Goal: Information Seeking & Learning: Learn about a topic

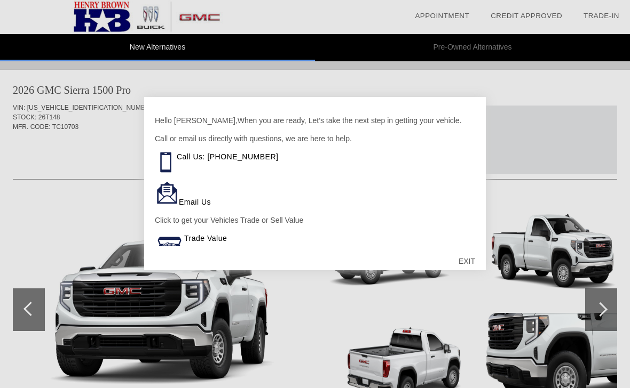
scroll to position [496, 0]
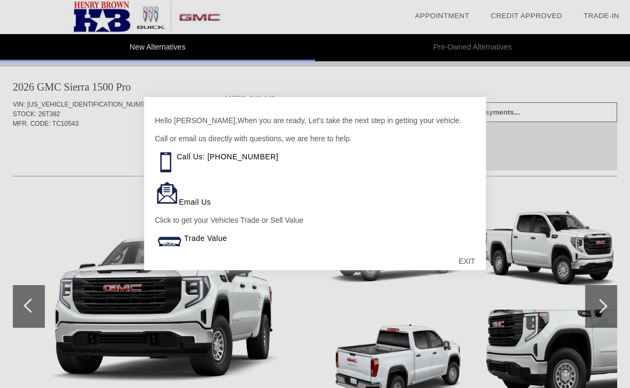
click at [463, 260] on div "EXIT" at bounding box center [467, 261] width 38 height 32
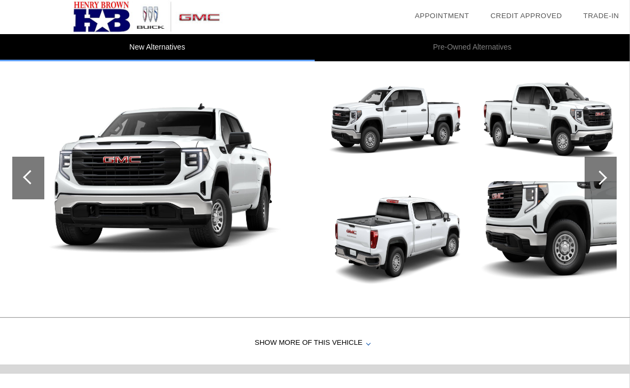
scroll to position [625, 0]
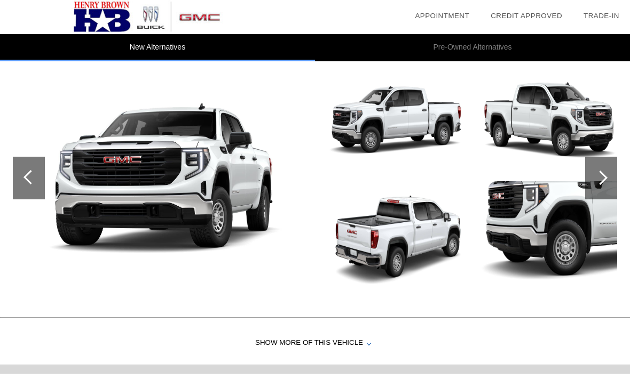
click at [608, 186] on div at bounding box center [601, 178] width 32 height 43
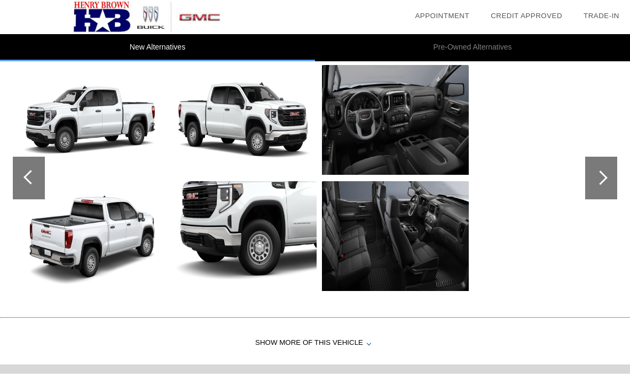
click at [84, 115] on img at bounding box center [91, 120] width 147 height 110
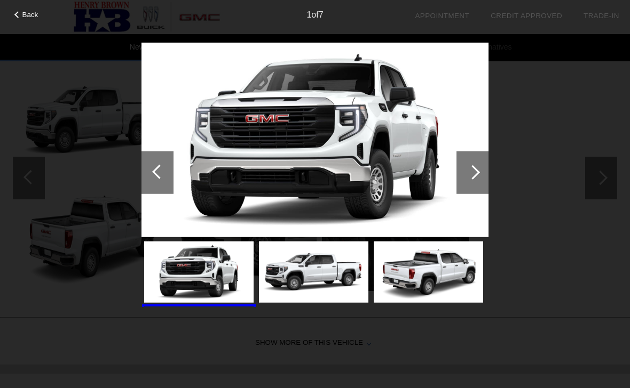
click at [479, 163] on div at bounding box center [472, 172] width 32 height 43
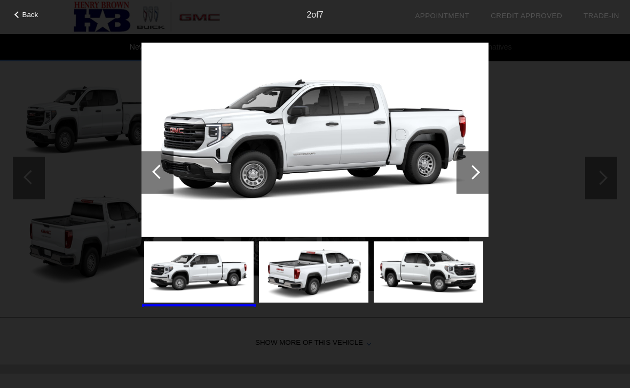
click at [480, 165] on div at bounding box center [472, 172] width 32 height 43
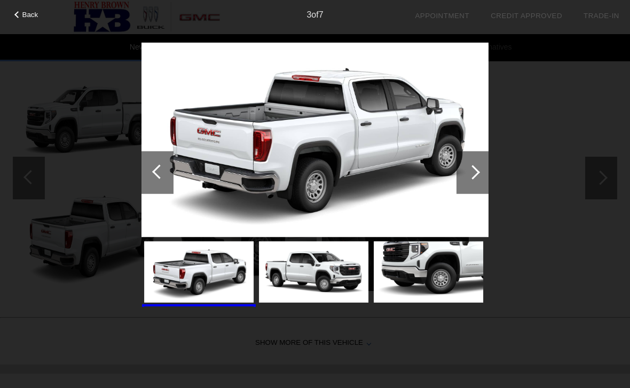
click at [475, 164] on div at bounding box center [472, 172] width 32 height 43
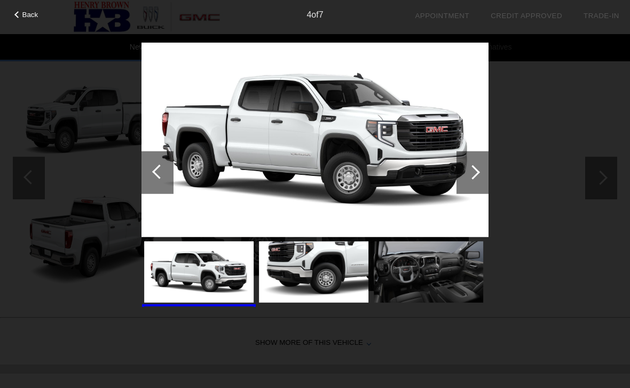
click at [472, 162] on div at bounding box center [472, 172] width 32 height 43
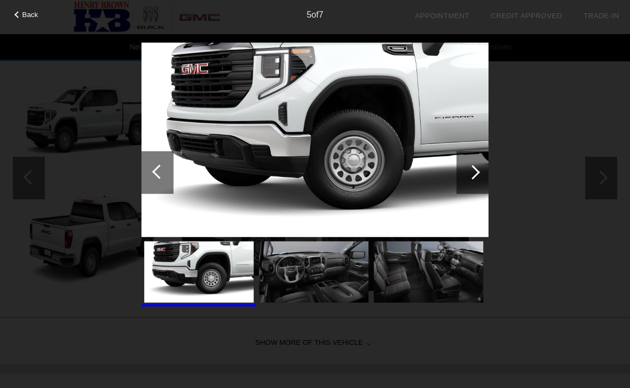
click at [22, 14] on span "Back" at bounding box center [30, 15] width 16 height 8
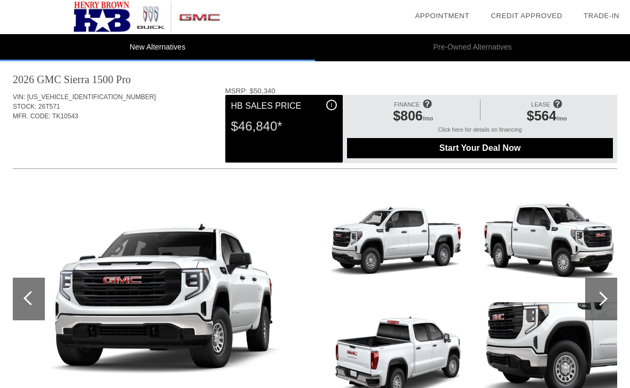
scroll to position [937, 0]
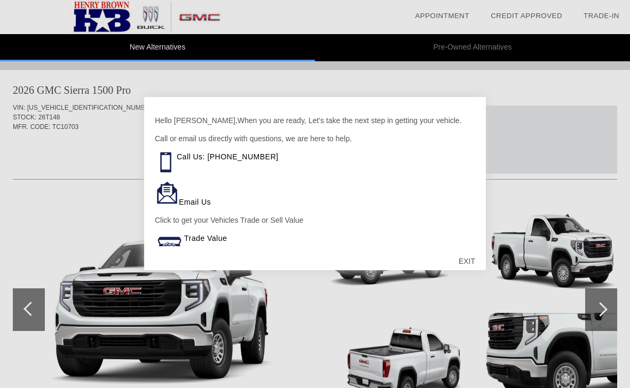
scroll to position [932, 0]
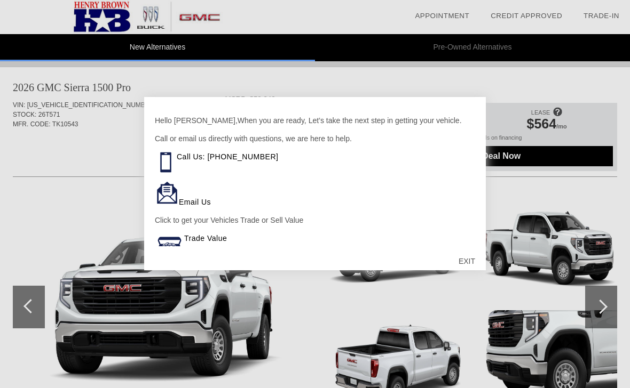
click at [469, 257] on div "EXIT" at bounding box center [467, 261] width 38 height 32
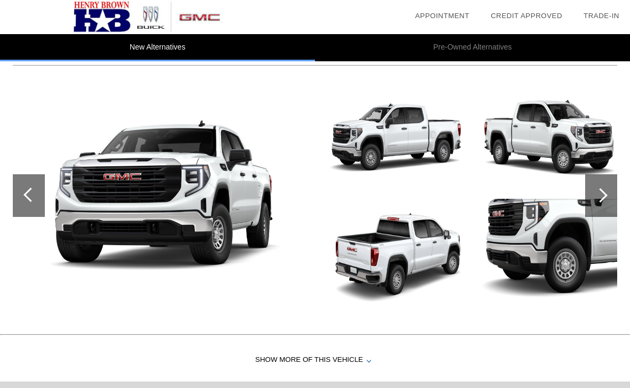
scroll to position [1014, 0]
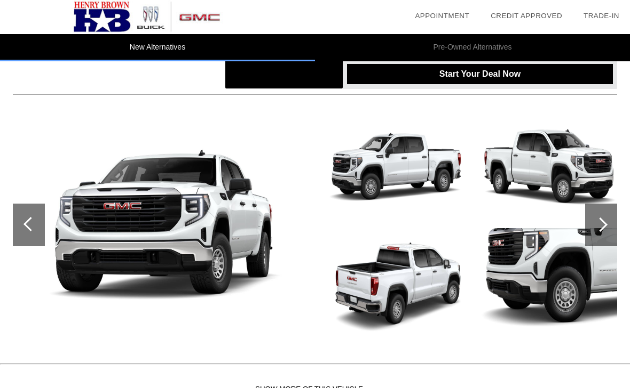
click at [444, 164] on img at bounding box center [396, 167] width 147 height 110
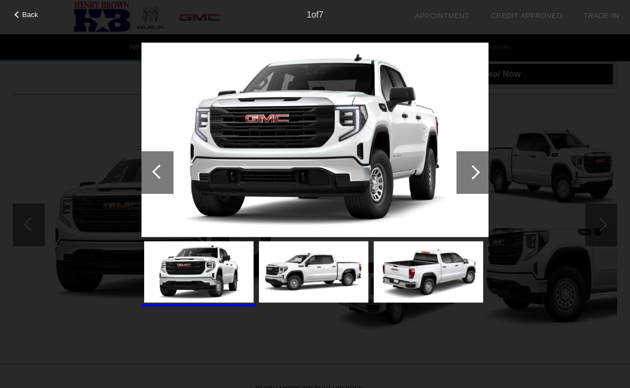
click at [27, 12] on span "Back" at bounding box center [30, 15] width 16 height 8
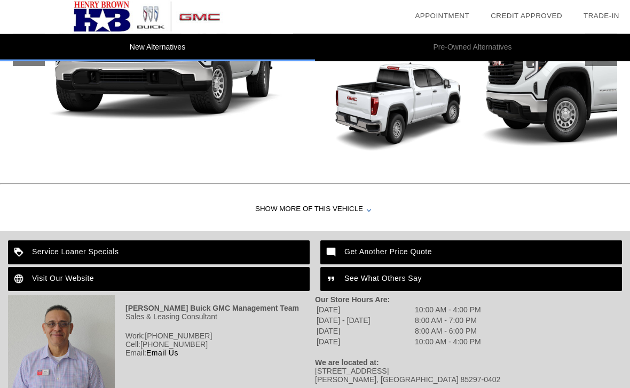
scroll to position [1231, 0]
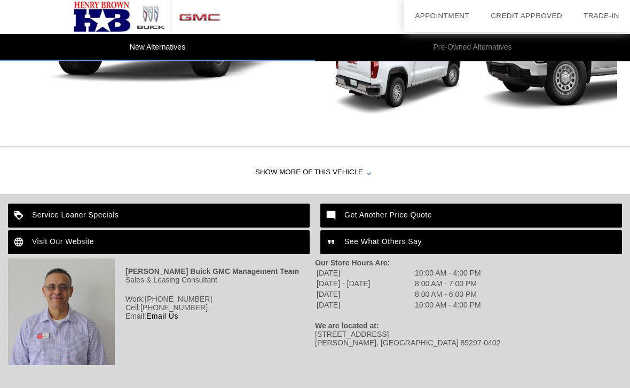
click at [365, 167] on div "Show More of this Vehicle" at bounding box center [315, 173] width 630 height 43
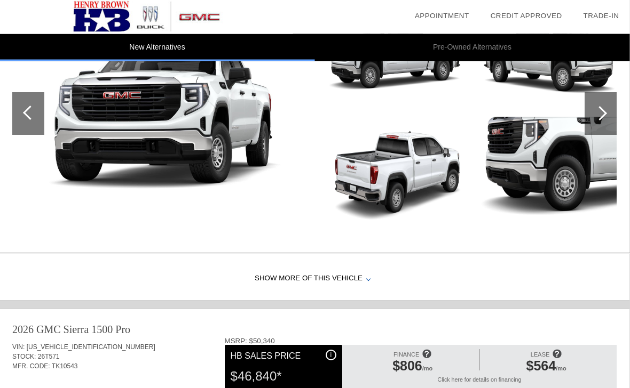
scroll to position [687, 0]
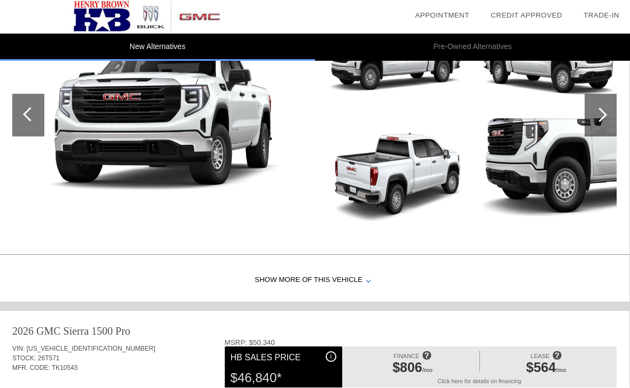
click at [364, 266] on div "Show More of this Vehicle" at bounding box center [314, 281] width 630 height 43
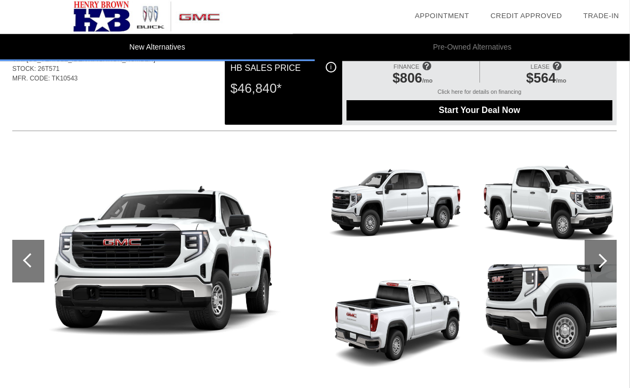
scroll to position [1035, 0]
click at [604, 257] on div at bounding box center [601, 261] width 32 height 43
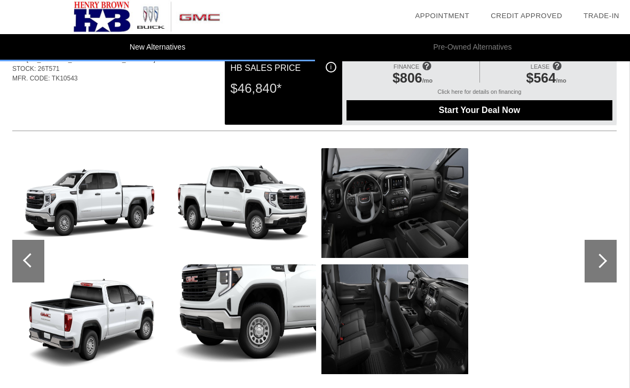
click at [433, 207] on img at bounding box center [394, 203] width 147 height 110
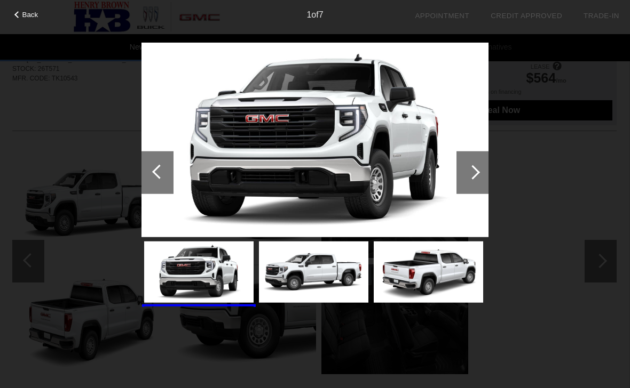
click at [483, 169] on div at bounding box center [472, 172] width 32 height 43
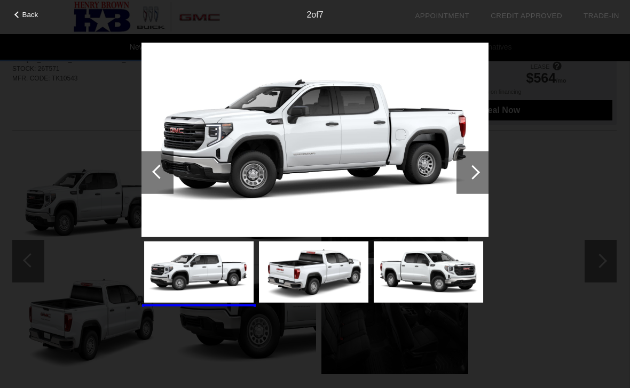
click at [481, 170] on div at bounding box center [472, 172] width 32 height 43
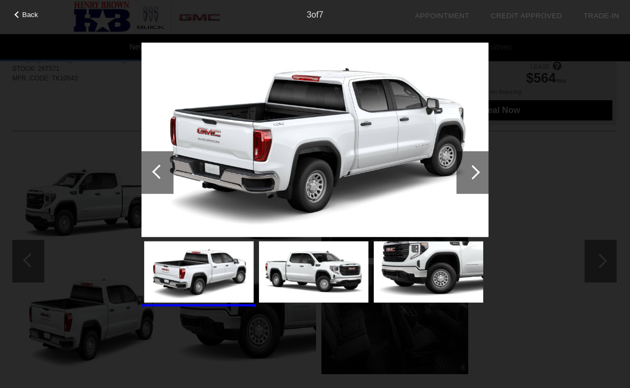
click at [480, 162] on div at bounding box center [472, 172] width 32 height 43
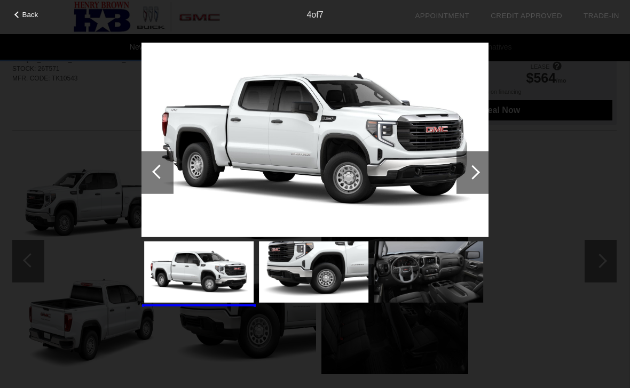
click at [476, 163] on div at bounding box center [472, 172] width 32 height 43
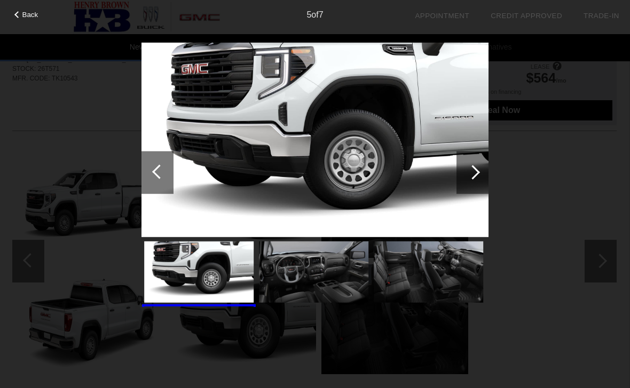
click at [474, 162] on div at bounding box center [472, 172] width 32 height 43
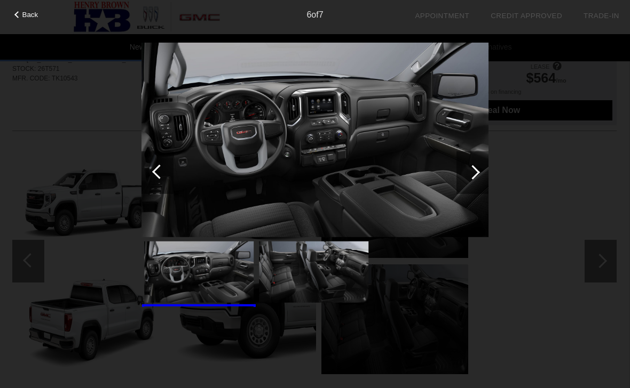
click at [476, 168] on div at bounding box center [472, 172] width 32 height 43
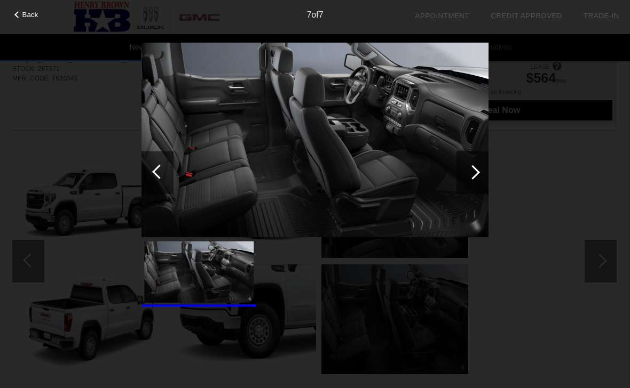
click at [473, 171] on div at bounding box center [472, 172] width 14 height 14
click at [479, 176] on div at bounding box center [472, 172] width 32 height 43
click at [478, 171] on div at bounding box center [472, 172] width 14 height 14
click at [24, 16] on span "Back" at bounding box center [30, 15] width 16 height 8
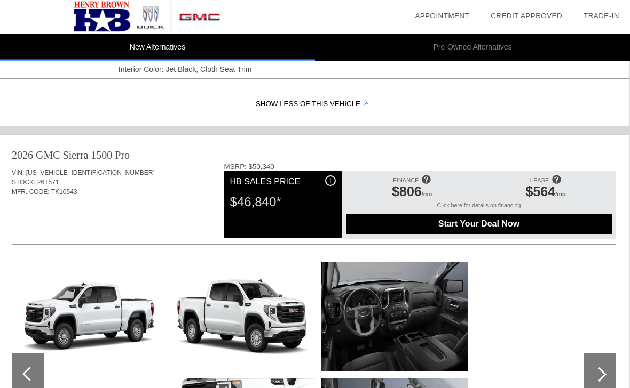
scroll to position [910, 1]
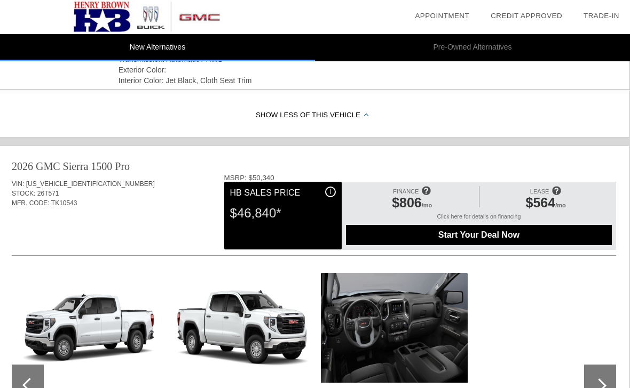
click at [64, 107] on div "Show Less of this Vehicle" at bounding box center [314, 115] width 630 height 43
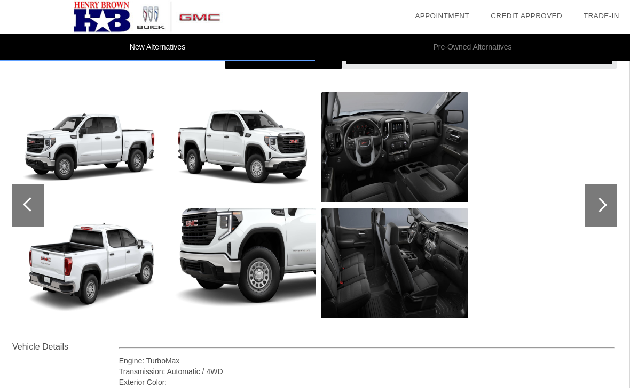
scroll to position [1032, 1]
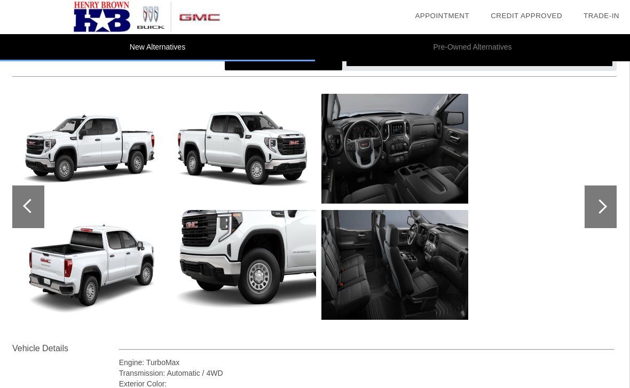
click at [426, 157] on img at bounding box center [394, 149] width 147 height 110
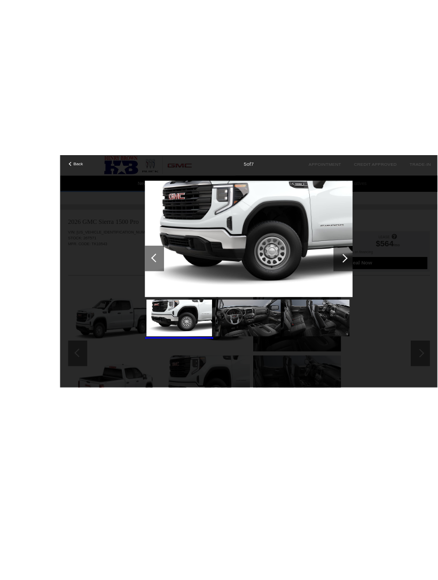
scroll to position [1001, 0]
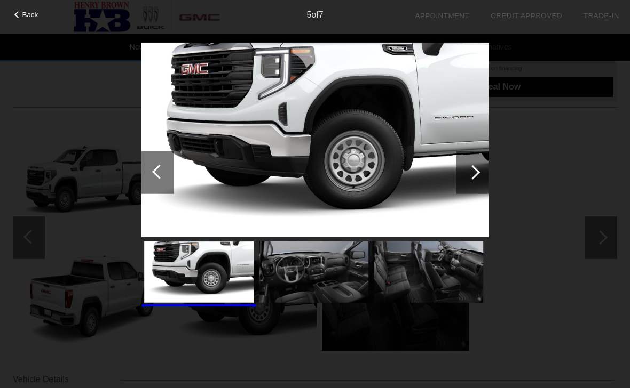
click at [31, 12] on span "Back" at bounding box center [30, 15] width 16 height 8
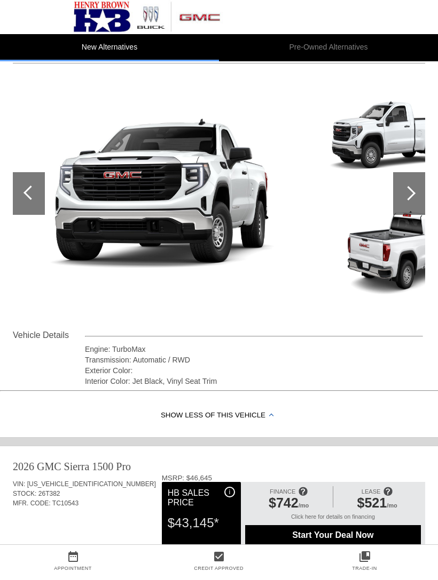
scroll to position [0, 0]
